Goal: Transaction & Acquisition: Subscribe to service/newsletter

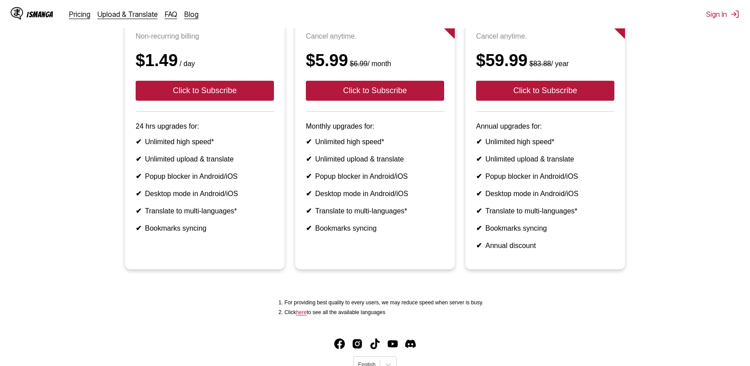
scroll to position [133, 0]
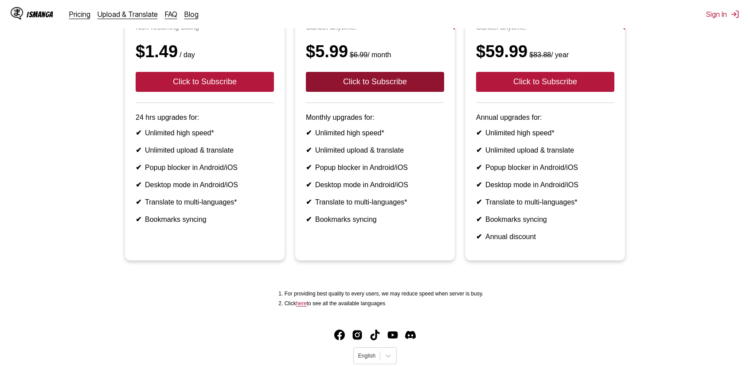
click at [367, 92] on button "Click to Subscribe" at bounding box center [375, 82] width 138 height 20
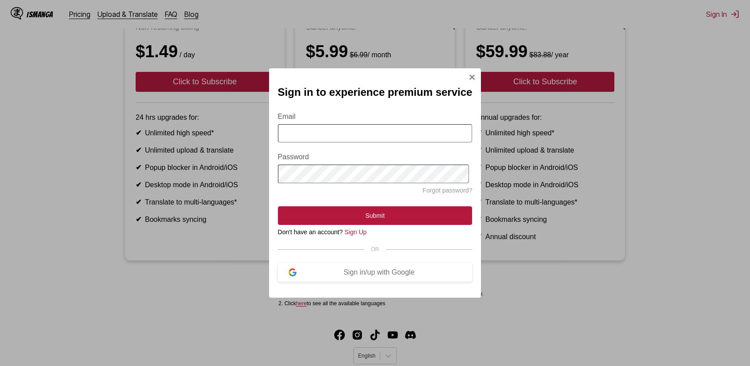
click at [330, 140] on input "Email" at bounding box center [375, 133] width 195 height 18
type input "**********"
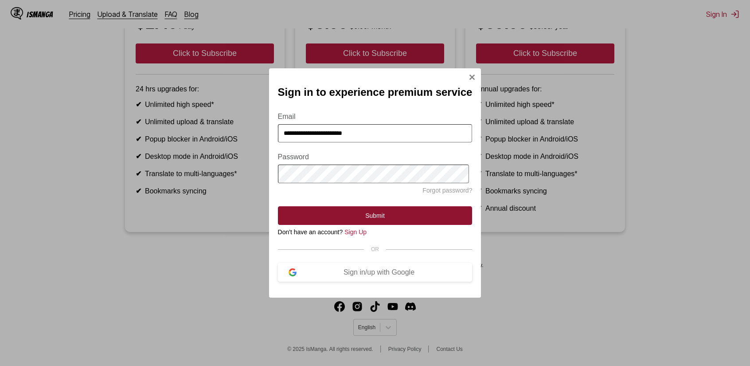
scroll to position [182, 0]
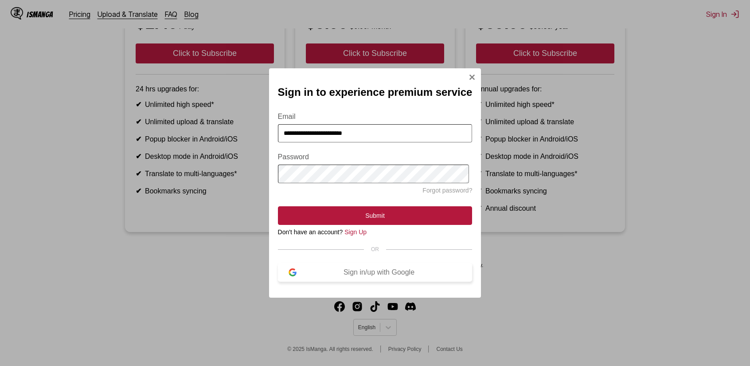
click at [388, 276] on div "Sign in/up with Google" at bounding box center [378, 272] width 165 height 8
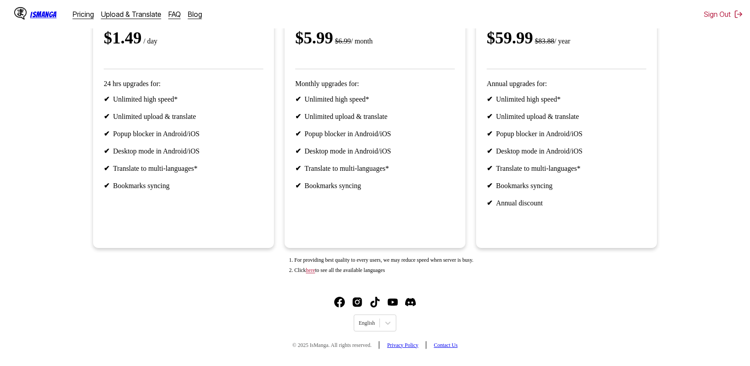
scroll to position [7, 0]
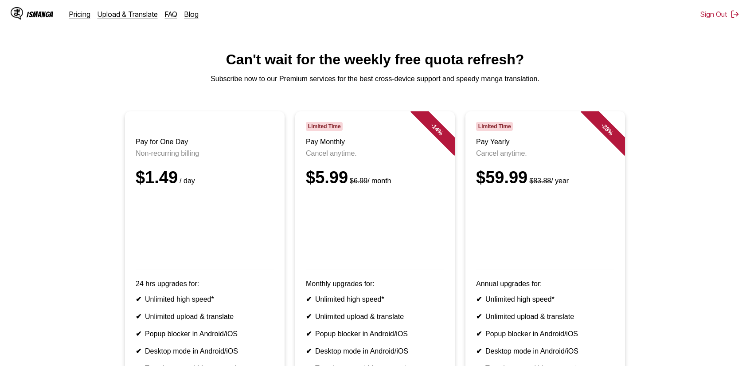
click at [116, 182] on ul "Pay for One Day Non-recurring billing $1.49 / day 24 hrs upgrades for: ✔ Unlimi…" at bounding box center [374, 274] width 735 height 326
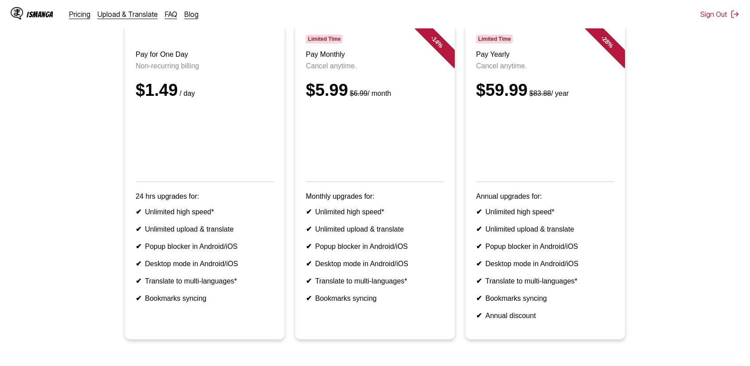
scroll to position [96, 0]
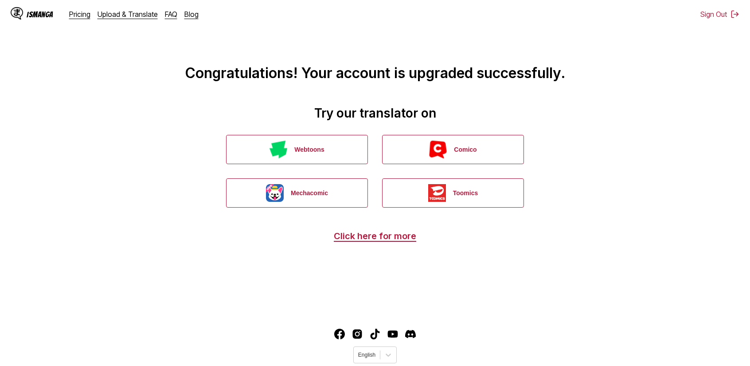
click at [29, 9] on div "IsManga" at bounding box center [32, 14] width 43 height 14
